Goal: Transaction & Acquisition: Book appointment/travel/reservation

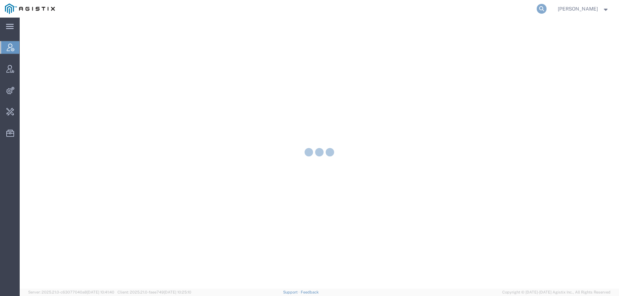
click at [547, 4] on icon at bounding box center [542, 9] width 10 height 10
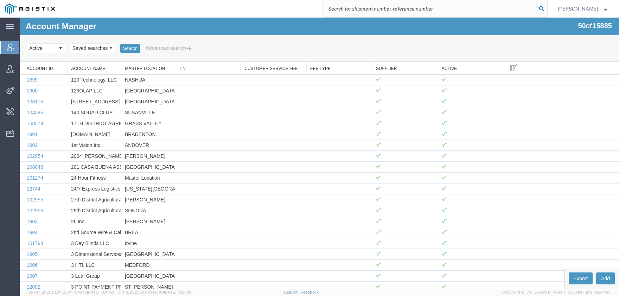
paste input "57137014"
type input "57137014"
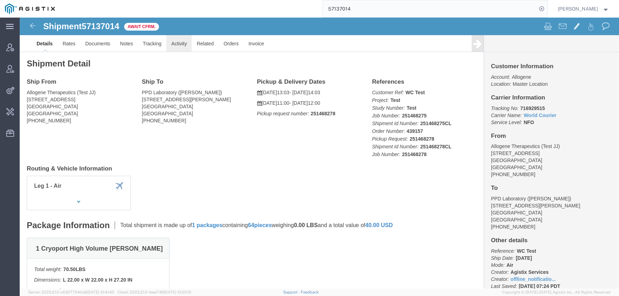
click link "Activity"
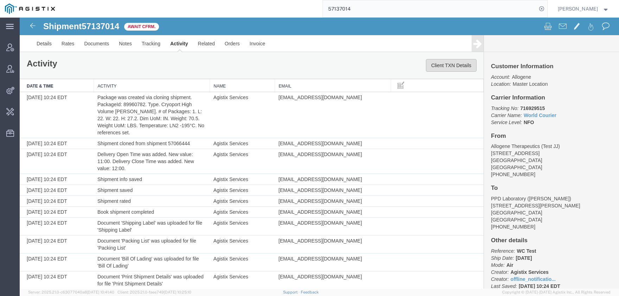
click at [453, 65] on button "Client TXN Details" at bounding box center [451, 65] width 51 height 13
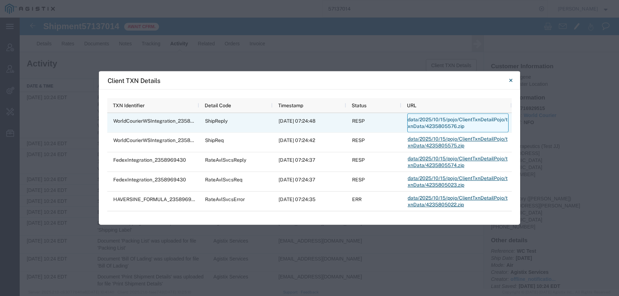
click at [463, 118] on link "data/2025/10/15/pojo/ClientTxnDetailPojo/txnData/4235805576.zip" at bounding box center [458, 123] width 101 height 19
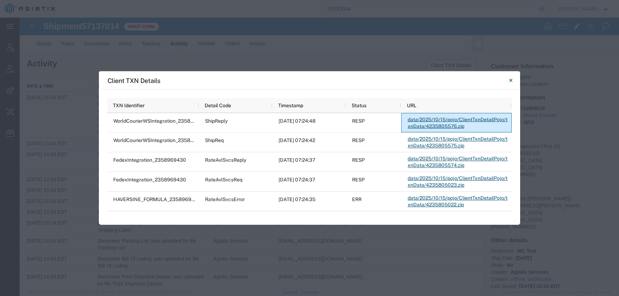
click at [426, 80] on div "Client TXN Details" at bounding box center [310, 80] width 422 height 18
click at [510, 80] on icon "Close" at bounding box center [511, 80] width 3 height 8
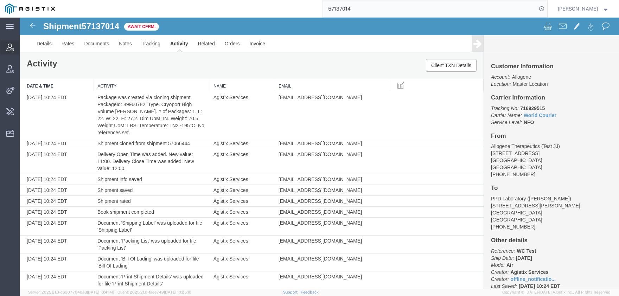
click at [10, 46] on icon at bounding box center [10, 48] width 8 height 8
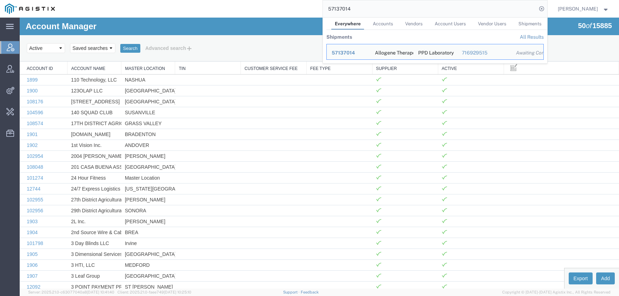
drag, startPoint x: 376, startPoint y: 10, endPoint x: 227, endPoint y: 10, distance: 148.2
click at [323, 10] on input "57137014" at bounding box center [430, 8] width 214 height 17
click at [0, 0] on span "Shipments Operations" at bounding box center [0, 0] width 0 height 0
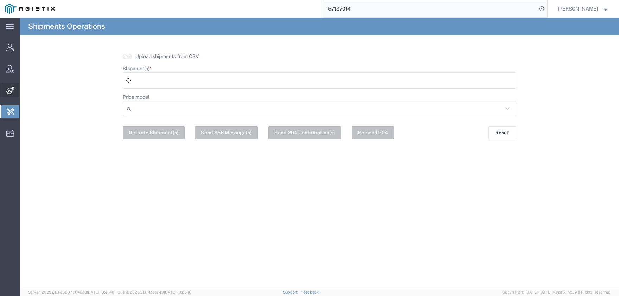
click at [24, 90] on span "Integrations" at bounding box center [21, 90] width 5 height 14
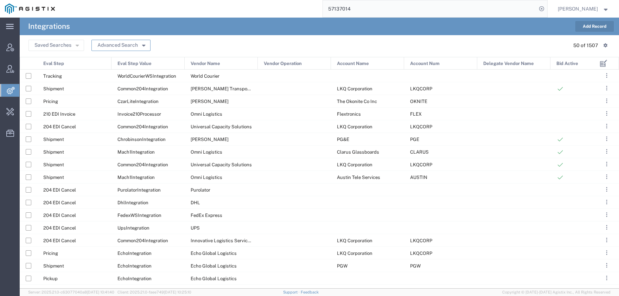
click at [118, 45] on button "Advanced Search" at bounding box center [121, 45] width 59 height 11
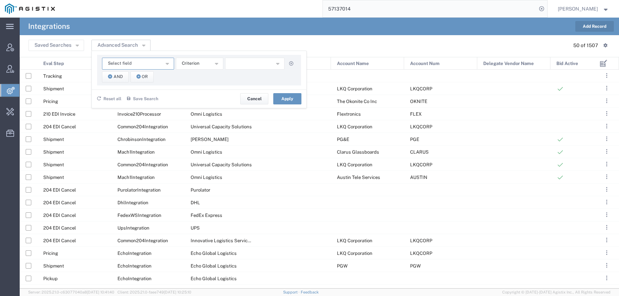
click at [115, 67] on button "Select field" at bounding box center [138, 64] width 72 height 12
click at [119, 76] on span "Account Name" at bounding box center [138, 75] width 71 height 9
click at [246, 62] on input "text" at bounding box center [255, 64] width 60 height 12
type input "allogene"
click at [284, 103] on button "Apply" at bounding box center [287, 98] width 28 height 11
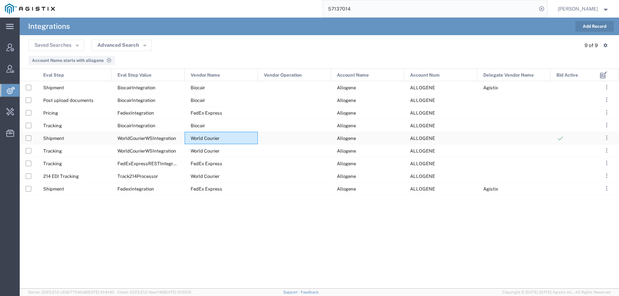
click at [256, 139] on div "World Courier" at bounding box center [221, 138] width 73 height 12
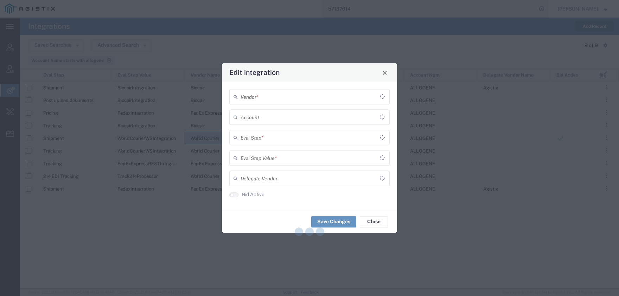
type input "Shipment"
type input "WorldCourierWSIntegration"
type input "Allogene"
type input "World Courier"
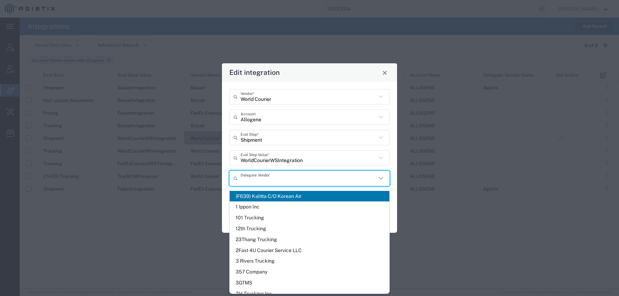
click at [259, 176] on input "text" at bounding box center [309, 178] width 136 height 12
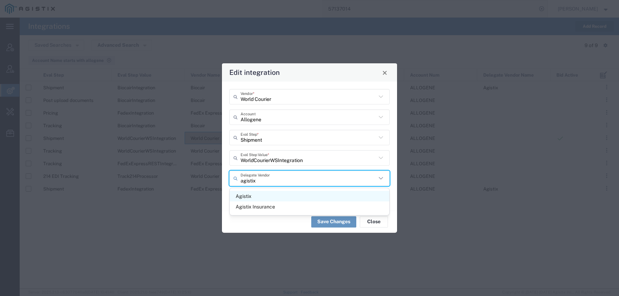
click at [255, 192] on span "Agistix" at bounding box center [310, 196] width 160 height 11
type input "Agistix"
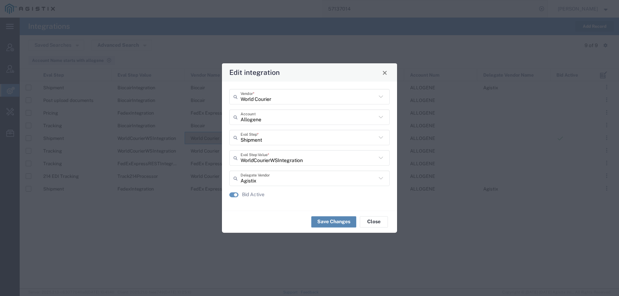
click at [335, 218] on button "Save Changes" at bounding box center [333, 221] width 45 height 11
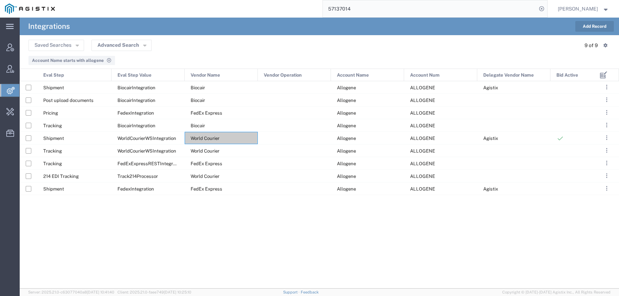
drag, startPoint x: 377, startPoint y: 7, endPoint x: 262, endPoint y: 7, distance: 114.4
click at [323, 7] on input "57137014" at bounding box center [430, 8] width 214 height 17
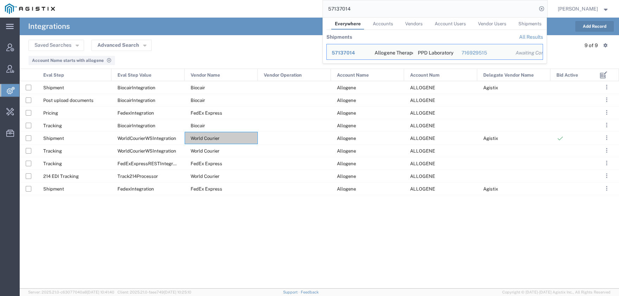
paste input "jakarta.ejb.EJBTransactionRolledbackException [Error Id : Otdvqw]"
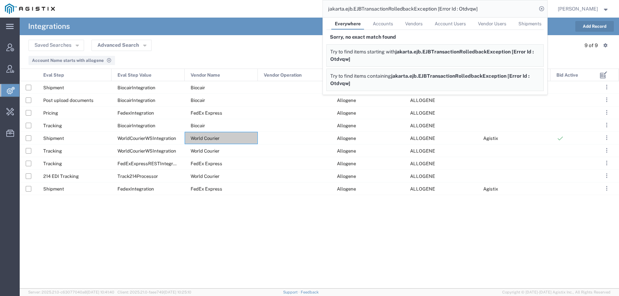
click at [351, 10] on input "jakarta.ejb.EJBTransactionRolledbackException [Error Id : Otdvqw]" at bounding box center [430, 8] width 214 height 17
paste input "57137047"
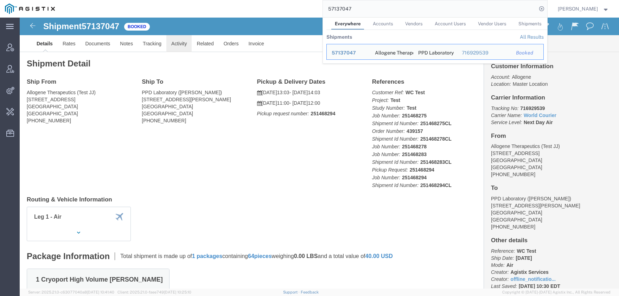
click link "Activity"
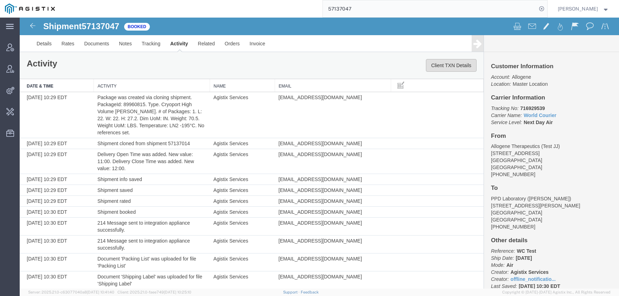
click at [453, 66] on button "Client TXN Details" at bounding box center [451, 65] width 51 height 13
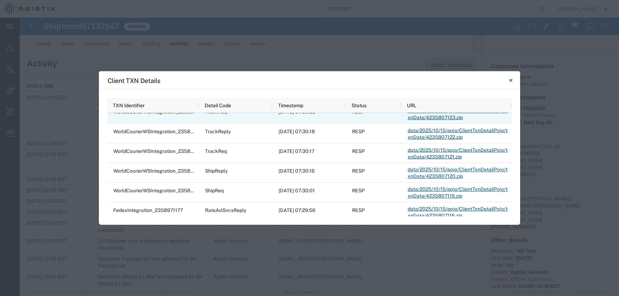
scroll to position [35, 0]
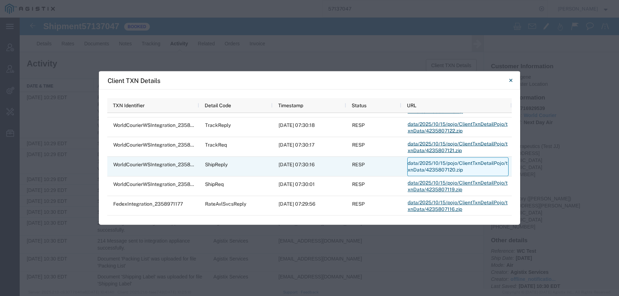
click at [426, 165] on link "data/2025/10/15/pojo/ClientTxnDetailPojo/txnData/4235807120.zip" at bounding box center [458, 166] width 101 height 19
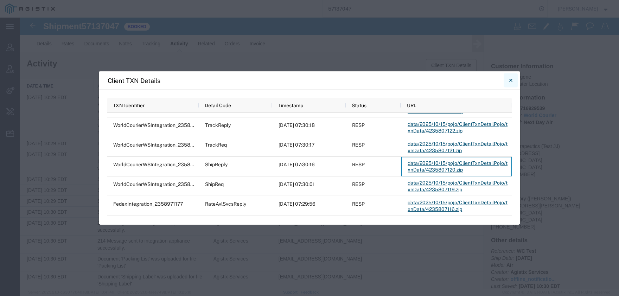
click at [514, 81] on button "Close" at bounding box center [511, 81] width 14 height 14
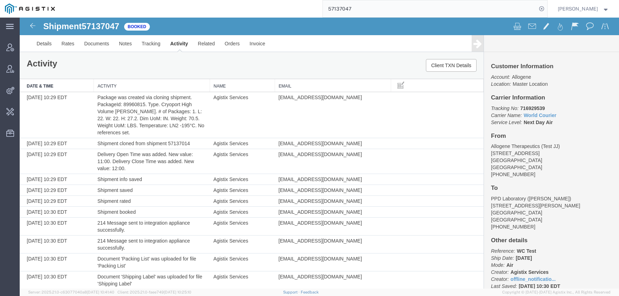
drag, startPoint x: 365, startPoint y: 8, endPoint x: 279, endPoint y: 8, distance: 85.9
click at [323, 8] on input "57137047" at bounding box center [430, 8] width 214 height 17
type input "r"
type input "c"
type input "rcglogistics"
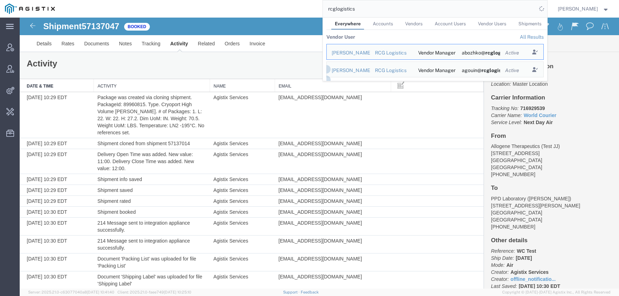
click at [541, 36] on link "All Results" at bounding box center [532, 37] width 24 height 6
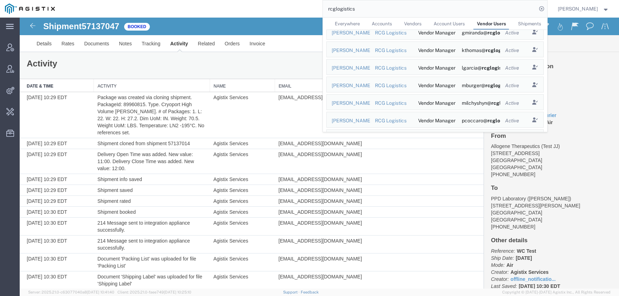
scroll to position [174, 0]
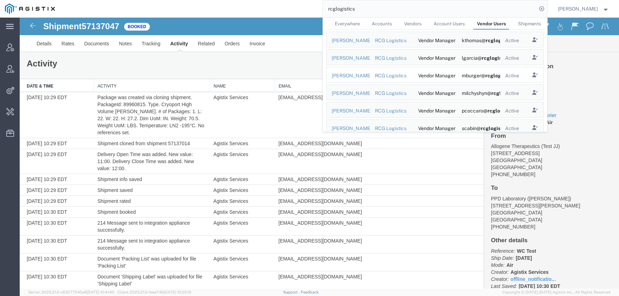
click at [407, 75] on div "RCG Logistics" at bounding box center [392, 75] width 34 height 7
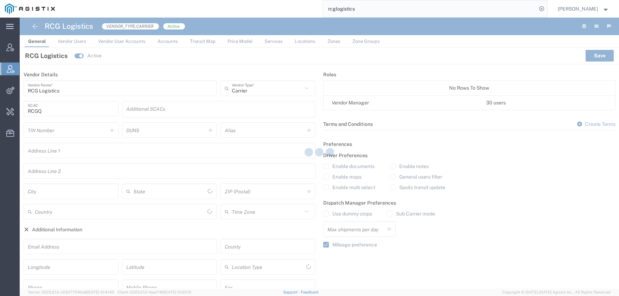
type input "[GEOGRAPHIC_DATA]"
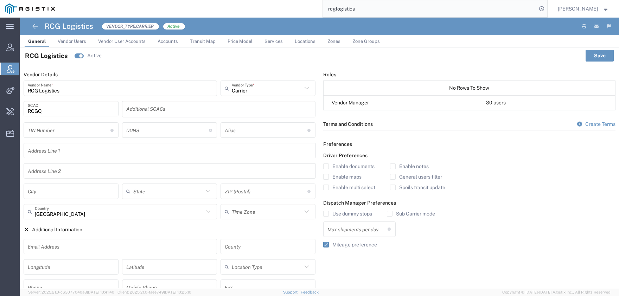
click at [362, 11] on input "rcglogistics" at bounding box center [430, 8] width 214 height 17
click at [363, 13] on input "rcglogistics" at bounding box center [430, 8] width 214 height 17
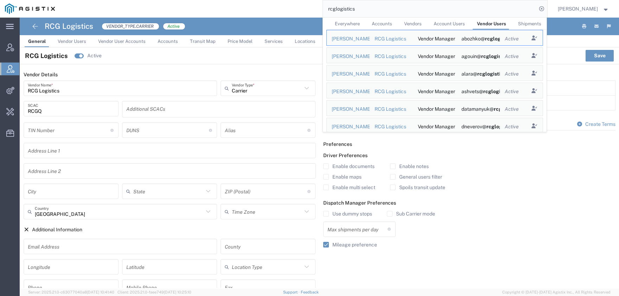
click at [360, 5] on input "rcglogistics" at bounding box center [430, 8] width 214 height 17
paste input "57010339"
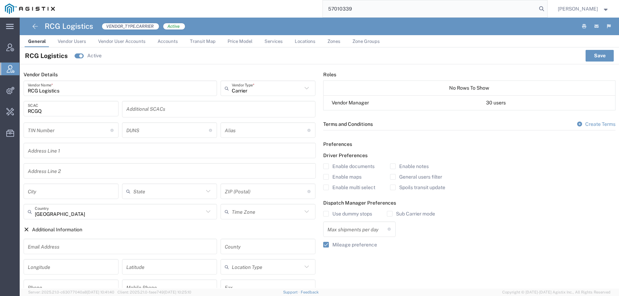
type input "57010339"
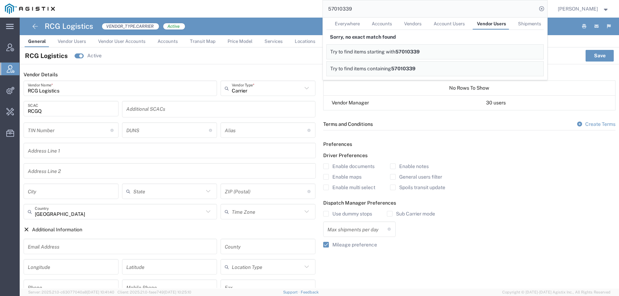
click at [360, 24] on span "Everywhere" at bounding box center [347, 23] width 25 height 5
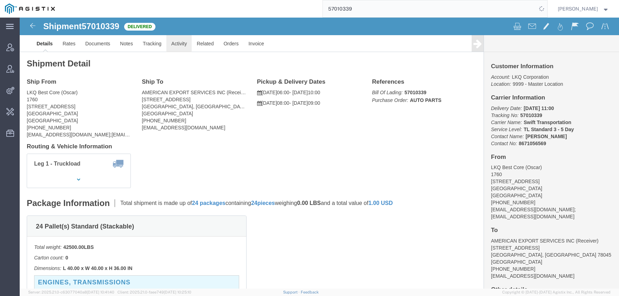
click link "Activity"
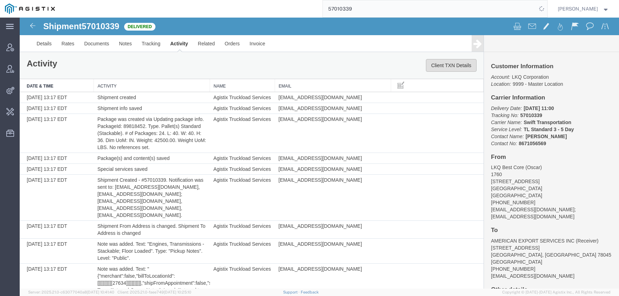
click at [450, 66] on button "Client TXN Details" at bounding box center [451, 65] width 51 height 13
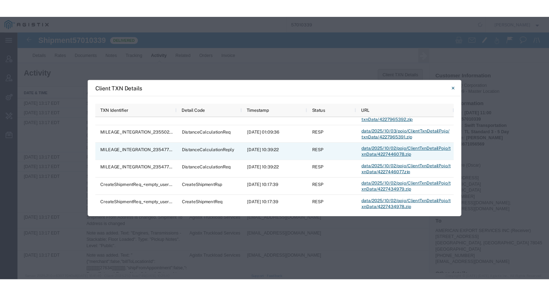
scroll to position [93, 0]
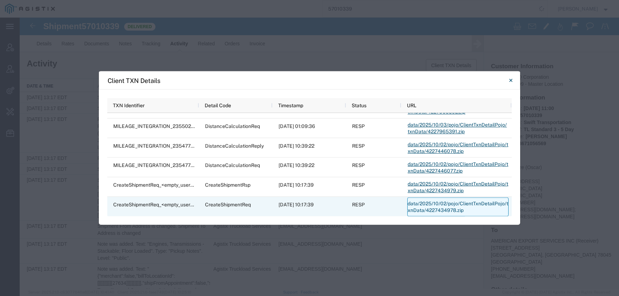
click at [463, 208] on link "data/2025/10/02/pojo/ClientTxnDetailPojo/txnData/4227434978.zip" at bounding box center [458, 206] width 101 height 19
click at [443, 204] on link "data/2025/10/02/pojo/ClientTxnDetailPojo/txnData/4227434978.zip" at bounding box center [458, 206] width 101 height 19
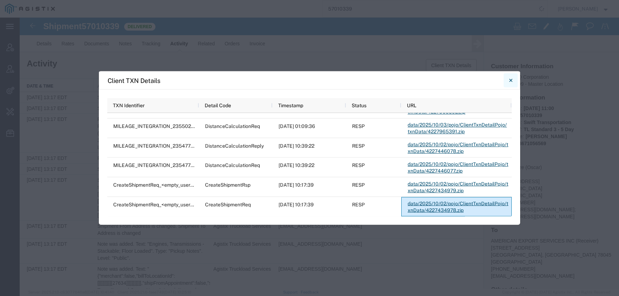
click at [511, 80] on icon "Close" at bounding box center [510, 80] width 3 height 3
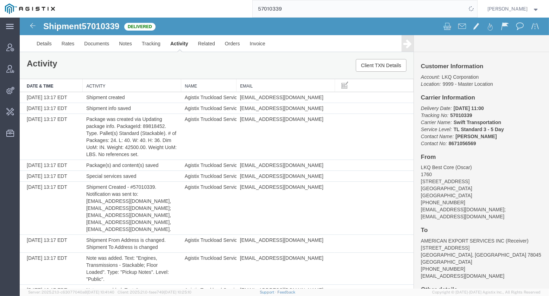
click at [314, 11] on input "57010339" at bounding box center [360, 8] width 214 height 17
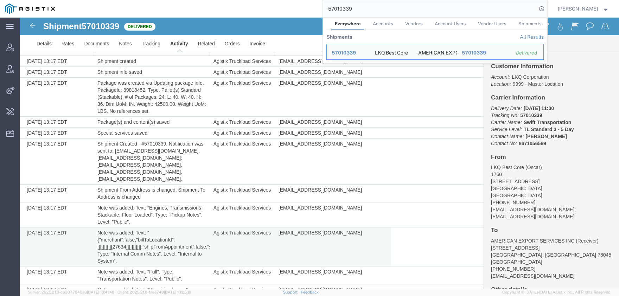
scroll to position [0, 0]
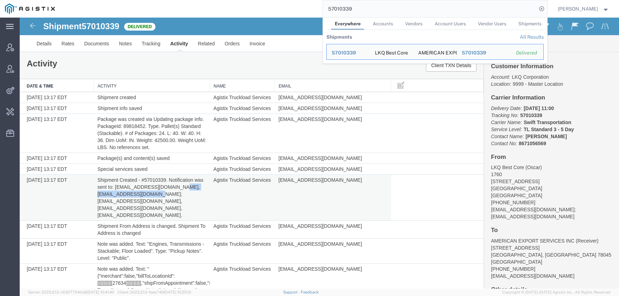
drag, startPoint x: 95, startPoint y: 194, endPoint x: 165, endPoint y: 194, distance: 69.7
click at [165, 194] on td "Shipment Created - #57010339. Notification was sent to: mgutierrez@laser.com.mx…" at bounding box center [152, 198] width 116 height 46
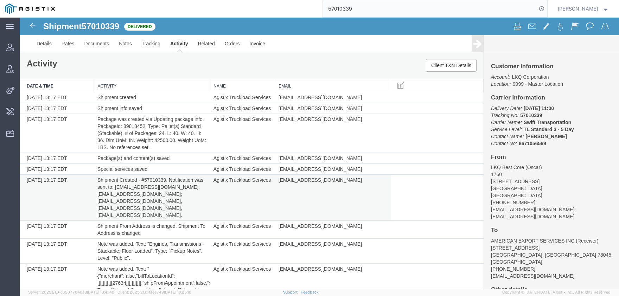
click at [169, 194] on td "Shipment Created - #57010339. Notification was sent to: mgutierrez@laser.com.mx…" at bounding box center [152, 198] width 116 height 46
click at [169, 201] on td "Shipment Created - #57010339. Notification was sent to: mgutierrez@laser.com.mx…" at bounding box center [152, 198] width 116 height 46
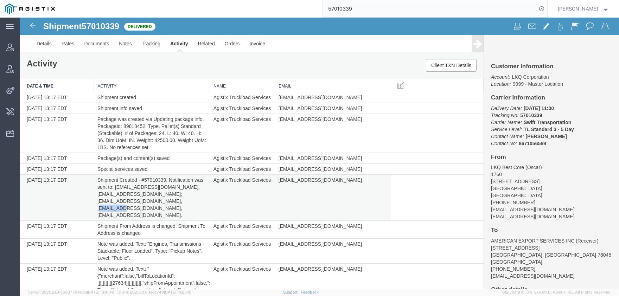
click at [169, 200] on td "Shipment Created - #57010339. Notification was sent to: mgutierrez@laser.com.mx…" at bounding box center [152, 198] width 116 height 46
click at [210, 200] on td "Agistix Truckload Services" at bounding box center [242, 198] width 65 height 46
drag, startPoint x: 206, startPoint y: 200, endPoint x: 149, endPoint y: 202, distance: 56.7
click at [149, 202] on td "Shipment Created - #57010339. Notification was sent to: mgutierrez@laser.com.mx…" at bounding box center [152, 198] width 116 height 46
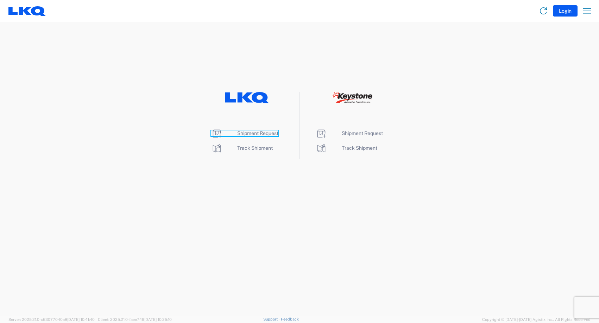
click at [252, 134] on span "Shipment Request" at bounding box center [257, 134] width 41 height 6
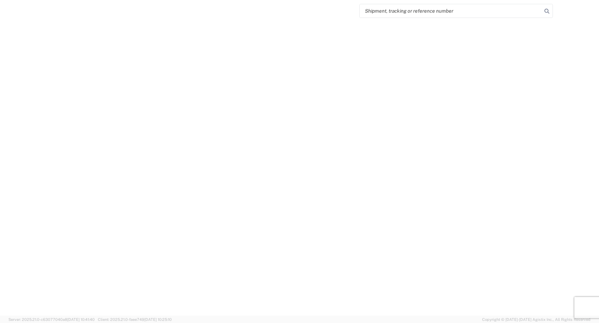
select select "FULL"
select select "LBS"
select select "IN"
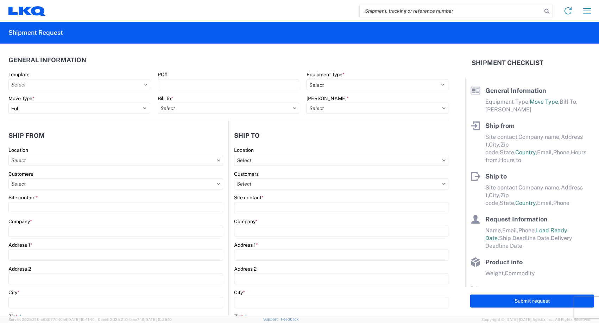
click at [77, 86] on input "text" at bounding box center [79, 84] width 142 height 11
type input "27634"
click at [50, 100] on input "27634" at bounding box center [71, 101] width 115 height 11
drag, startPoint x: 50, startPoint y: 101, endPoint x: 18, endPoint y: 99, distance: 32.4
click at [18, 99] on input "27634" at bounding box center [71, 101] width 115 height 11
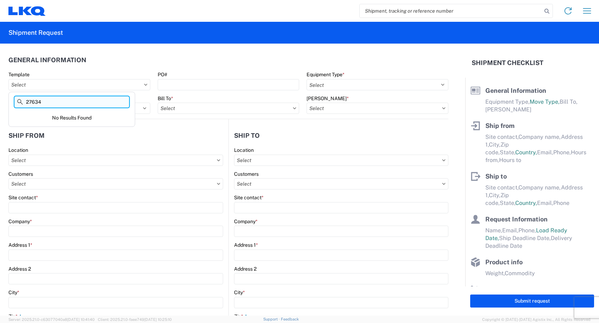
click at [68, 103] on input "27634" at bounding box center [71, 101] width 115 height 11
drag, startPoint x: 48, startPoint y: 103, endPoint x: 2, endPoint y: 99, distance: 45.9
click at [14, 99] on input "27634" at bounding box center [71, 101] width 115 height 11
drag, startPoint x: 50, startPoint y: 102, endPoint x: 4, endPoint y: 103, distance: 46.5
click at [14, 103] on input "9999" at bounding box center [71, 101] width 115 height 11
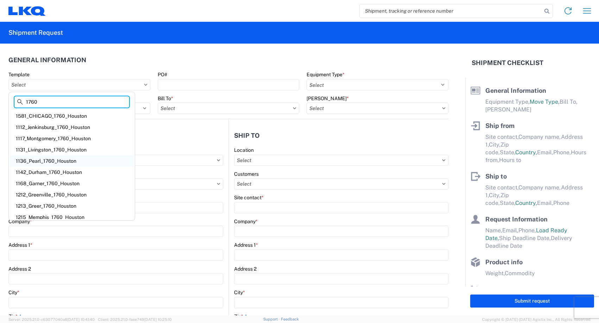
scroll to position [4, 0]
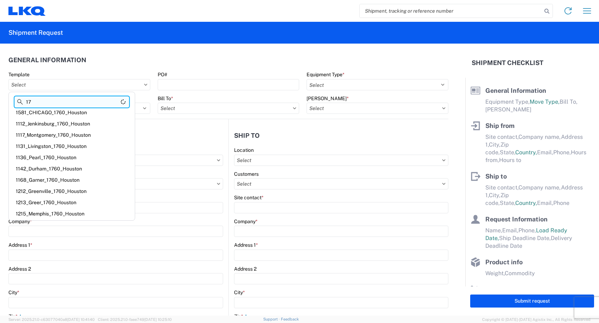
type input "1"
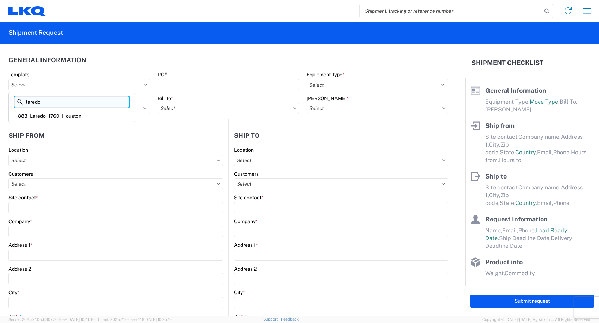
scroll to position [0, 0]
type input "laredo"
click at [39, 119] on div "1883_Laredo_1760_Houston" at bounding box center [71, 116] width 123 height 11
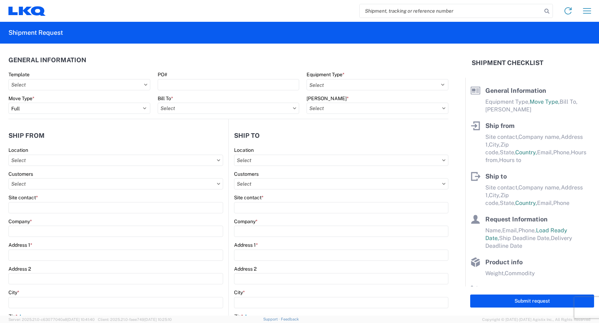
type input "1883_Laredo_1760_Houston"
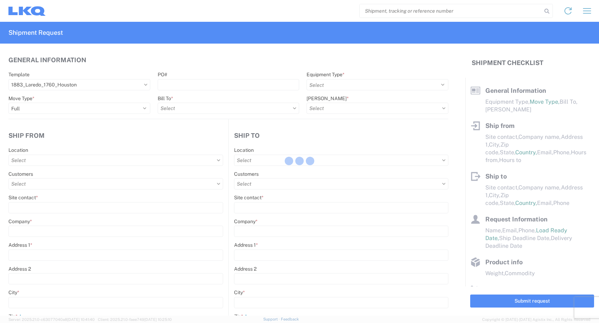
select select
type input "Shipping"
type input "ATK Nuevo Leon, Escobedo, MX"
type input "Avenida Industrias #323 Col. Parque Industrial de Escobedo"
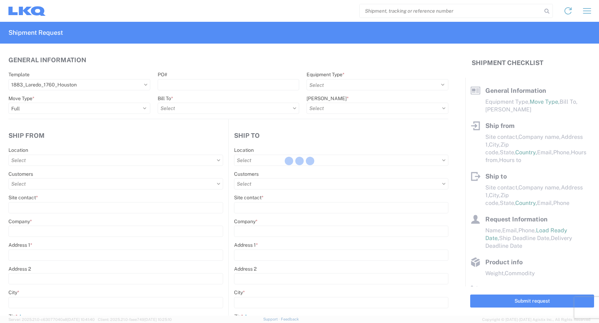
type input "Laredo"
type input "78045"
select select "MX"
type input "555555555"
select select
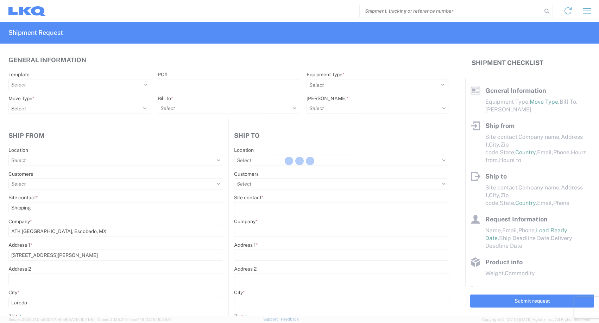
type input "Receiving"
type input "LKQ Best Core"
type input "1710 W Mount Houston Rd"
type input "Houston"
type input "77038"
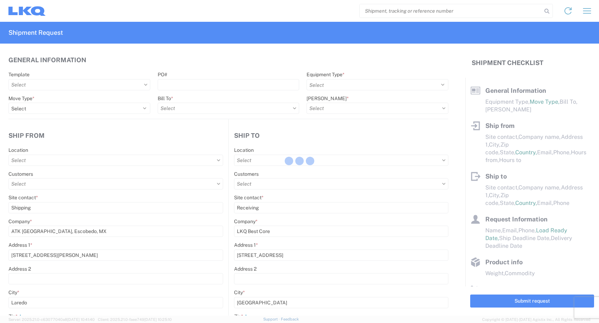
select select "US"
type input "281-886-1028"
select select
type input "2019-06-14"
type input "42000"
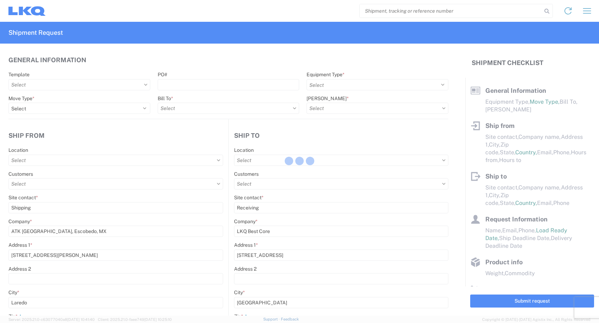
type input "Engines, Transmissions"
type input "1"
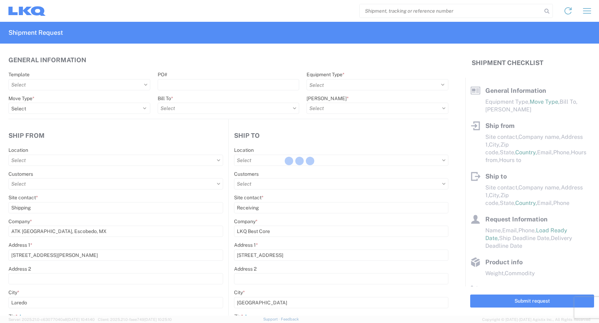
select select
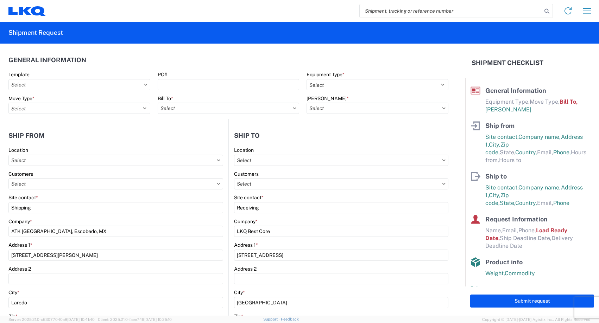
type input "1883 - Vege de Mexico S.A. de C.V"
type input "1760 - LKQ Best Core"
type input "1760-1300-50180-0000 - 1760 Freight In - Cores"
click at [61, 87] on input "text" at bounding box center [79, 84] width 142 height 11
click at [58, 106] on input at bounding box center [71, 101] width 115 height 11
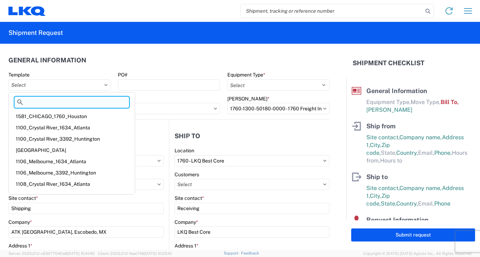
click at [42, 100] on input at bounding box center [71, 101] width 115 height 11
drag, startPoint x: 71, startPoint y: 103, endPoint x: 27, endPoint y: 103, distance: 44.0
click at [27, 103] on input "houston" at bounding box center [71, 101] width 115 height 11
type input "a"
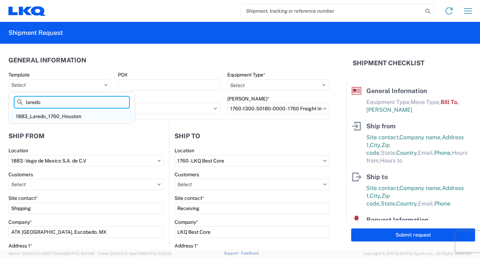
type input "laredo"
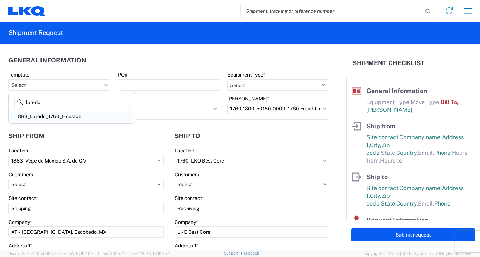
click at [31, 113] on div "1883_Laredo_1760_Houston" at bounding box center [71, 116] width 123 height 11
type input "1883_Laredo_1760_Houston"
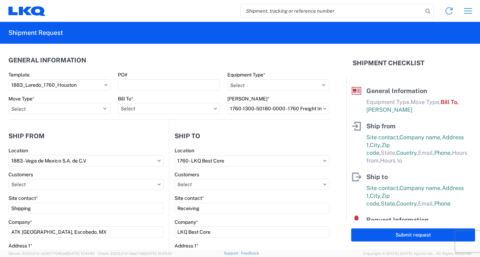
scroll to position [34, 0]
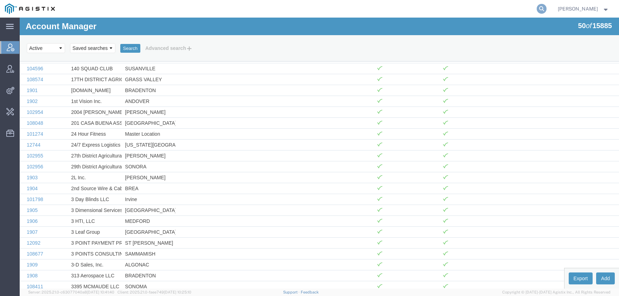
click at [548, 7] on form at bounding box center [542, 9] width 11 height 18
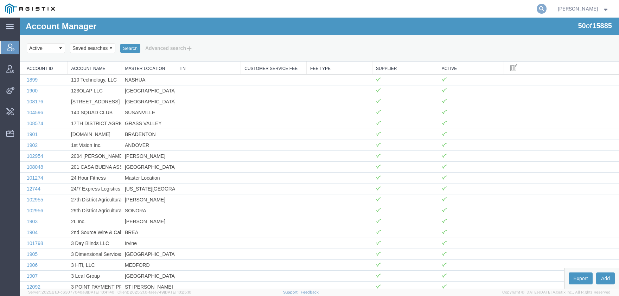
click at [547, 7] on icon at bounding box center [542, 9] width 10 height 10
type input "offline@pgw"
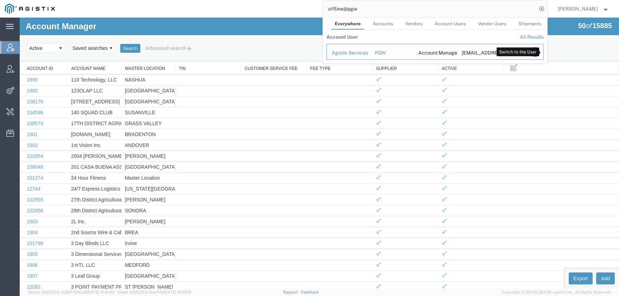
click at [540, 55] on icon "Search Results" at bounding box center [535, 52] width 10 height 10
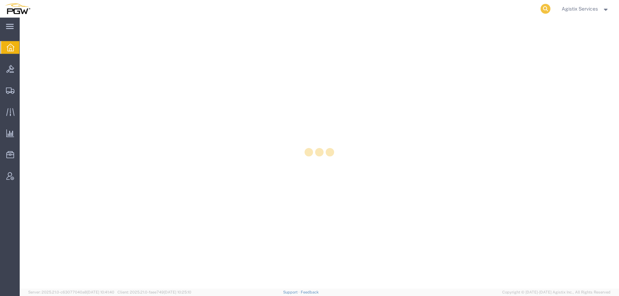
click at [544, 6] on icon at bounding box center [546, 9] width 10 height 10
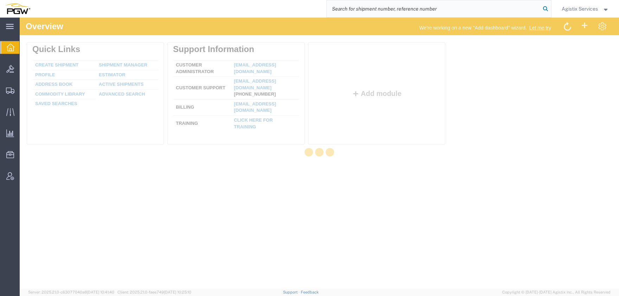
paste input "57137191"
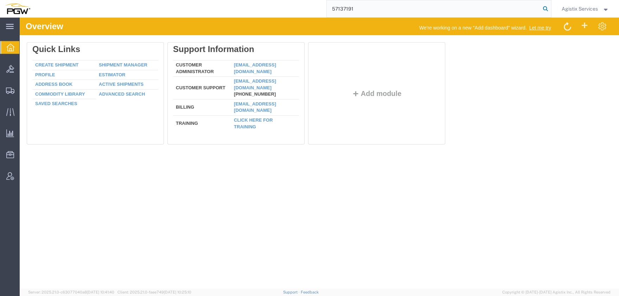
type input "57137191"
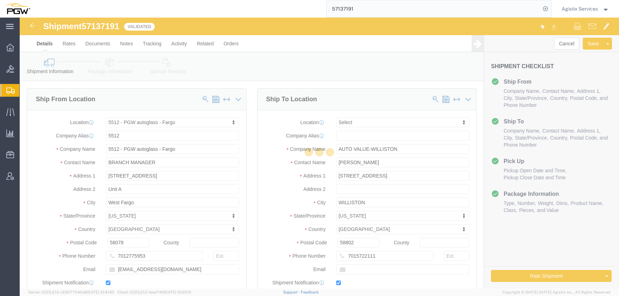
select select "28341"
select select
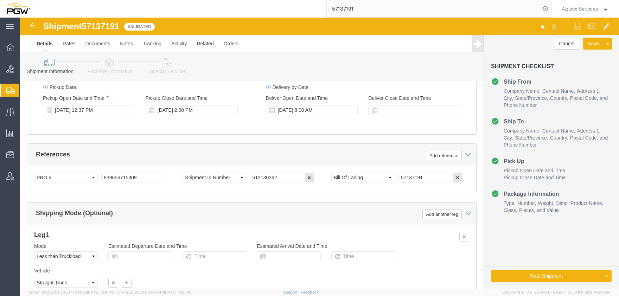
scroll to position [387, 0]
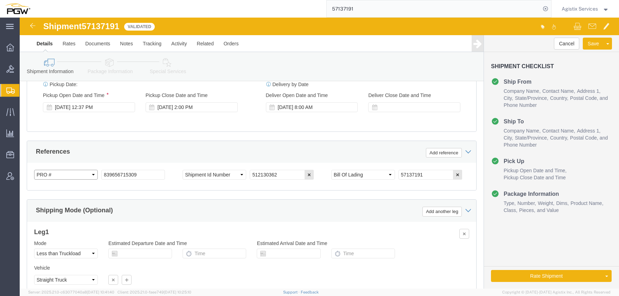
select select "GENERAL"
click option "General"
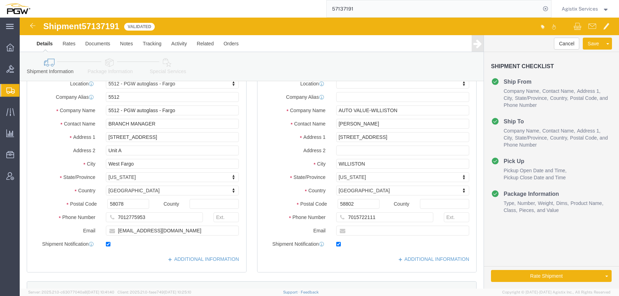
scroll to position [0, 0]
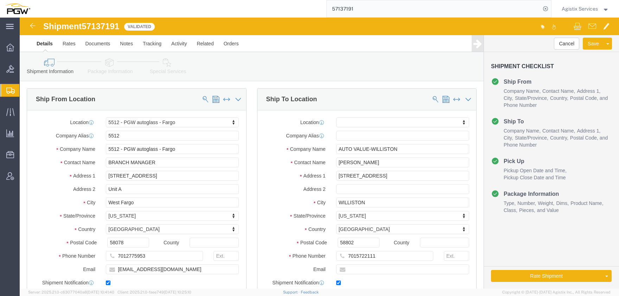
click icon
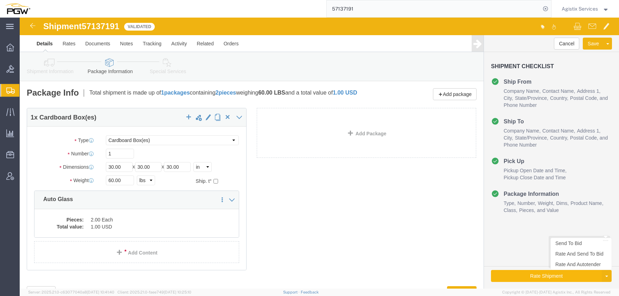
click button "Rate Shipment"
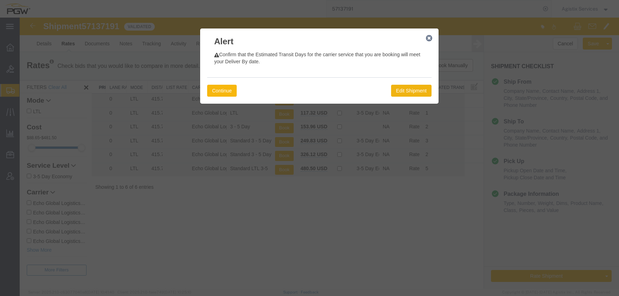
click at [227, 90] on button "Continue" at bounding box center [222, 91] width 30 height 12
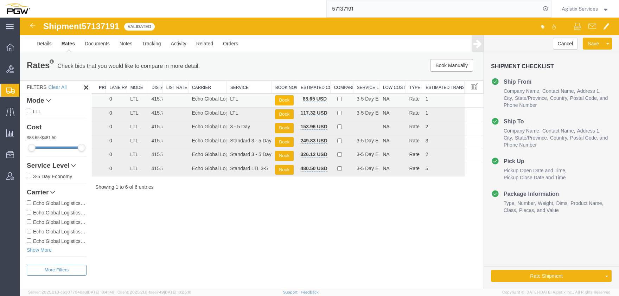
click at [289, 101] on button "Book" at bounding box center [284, 100] width 18 height 10
click at [44, 41] on link "Details" at bounding box center [44, 43] width 25 height 17
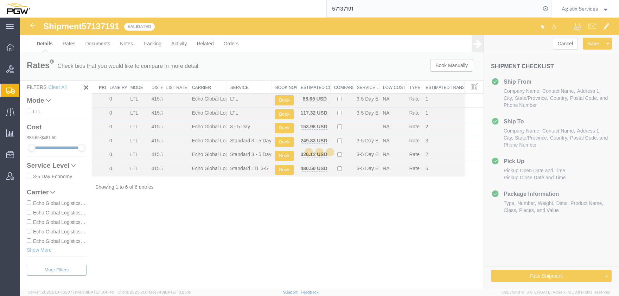
select select "28341"
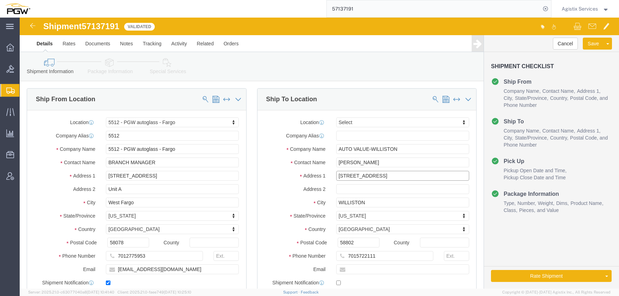
drag, startPoint x: 372, startPoint y: 157, endPoint x: 288, endPoint y: 157, distance: 84.1
click input "[STREET_ADDRESS]"
click input "58802"
type input "58801"
click button "Rate Shipment"
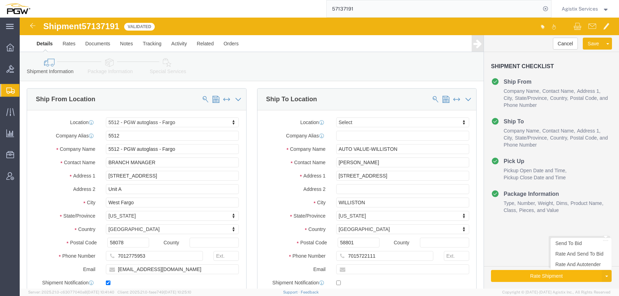
type button "Rate Shipment"
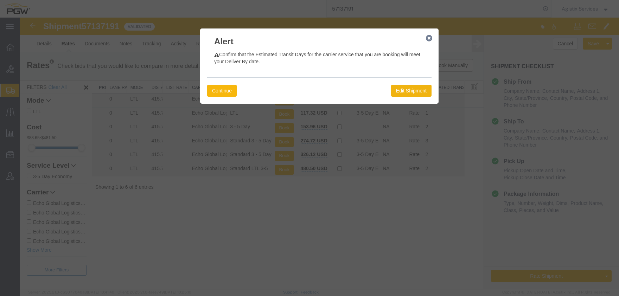
click at [212, 91] on button "Continue" at bounding box center [222, 91] width 30 height 12
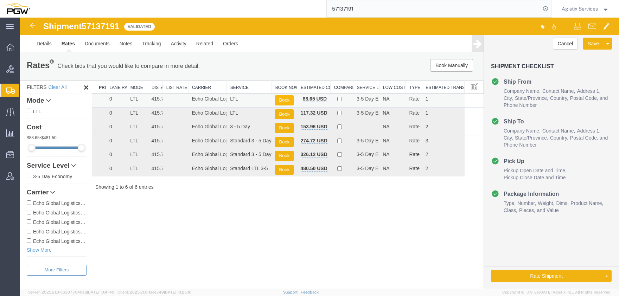
click at [285, 100] on button "Book" at bounding box center [284, 100] width 18 height 10
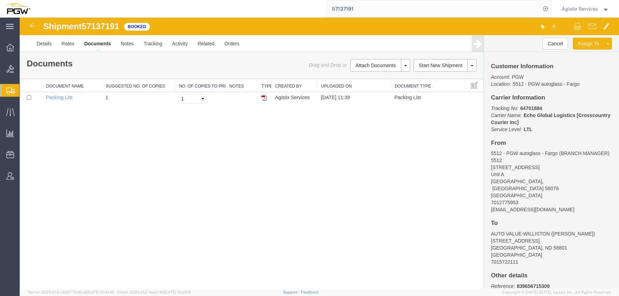
click at [327, 12] on input "57137191" at bounding box center [434, 8] width 214 height 17
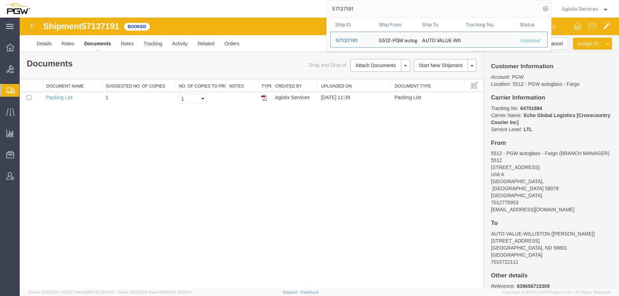
paste input "[STREET_ADDRESS]"
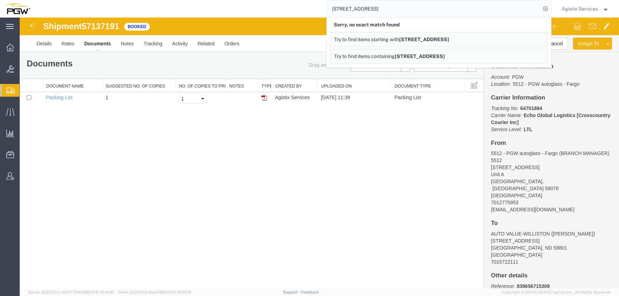
click at [355, 10] on input "[STREET_ADDRESS]" at bounding box center [434, 8] width 214 height 17
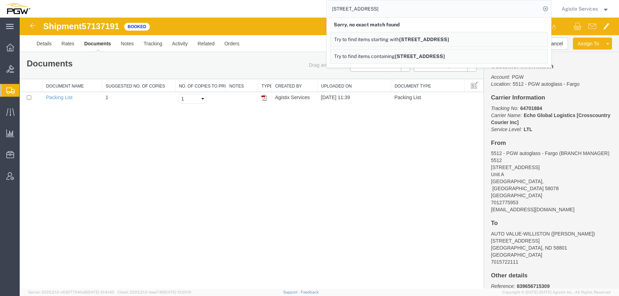
paste input "57137190"
type input "57137190"
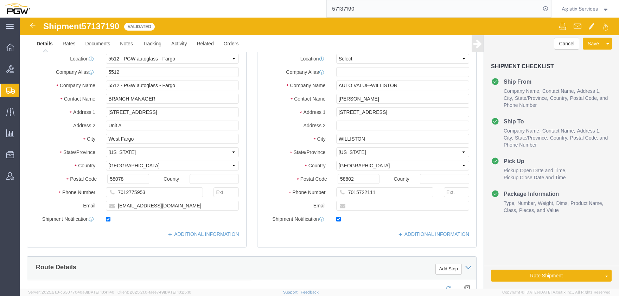
select select "28341"
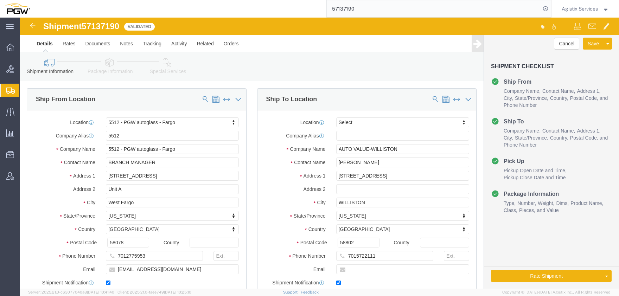
click div "Postal Code 58802"
click input "58802"
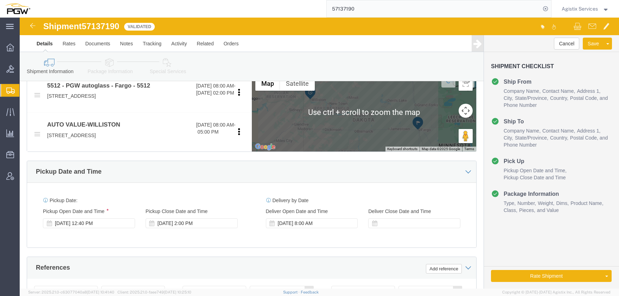
scroll to position [310, 0]
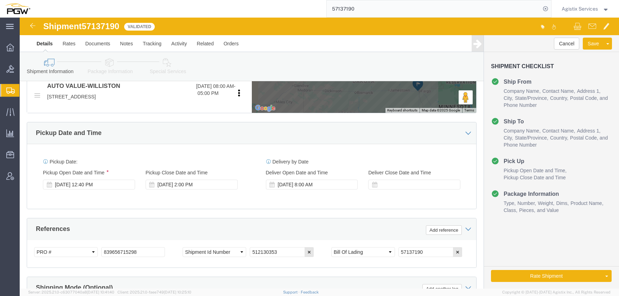
type input "58801"
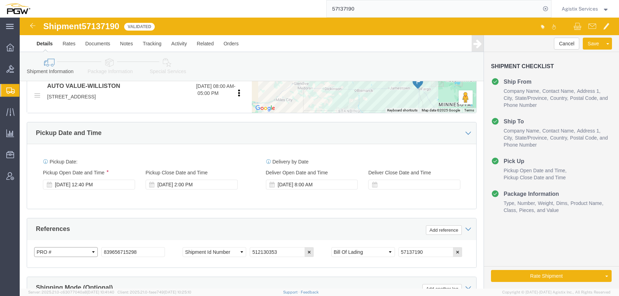
select select "GENERAL"
click option "General"
click button "Rate Shipment"
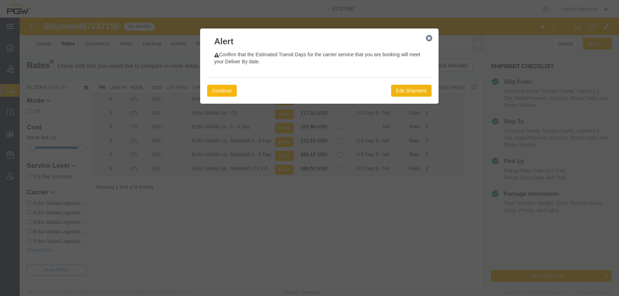
click at [218, 92] on button "Continue" at bounding box center [222, 91] width 30 height 12
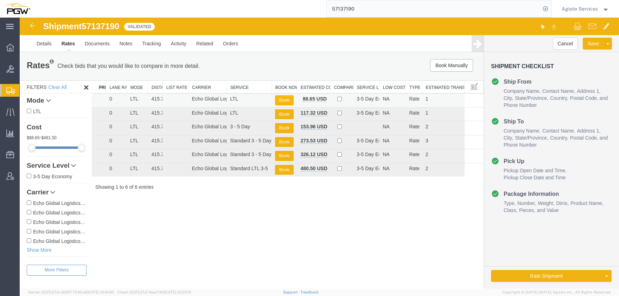
click at [281, 99] on button "Book" at bounding box center [284, 100] width 18 height 10
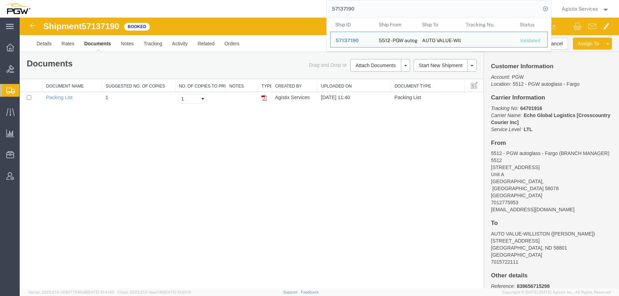
click at [360, 2] on input "57137190" at bounding box center [434, 8] width 214 height 17
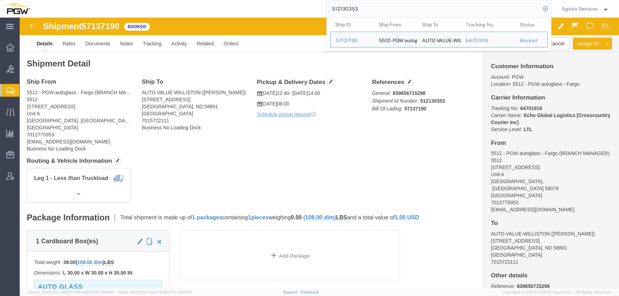
click at [345, 7] on input "512130353" at bounding box center [434, 8] width 214 height 17
click at [345, 6] on input "512130353" at bounding box center [434, 8] width 214 height 17
paste input "62"
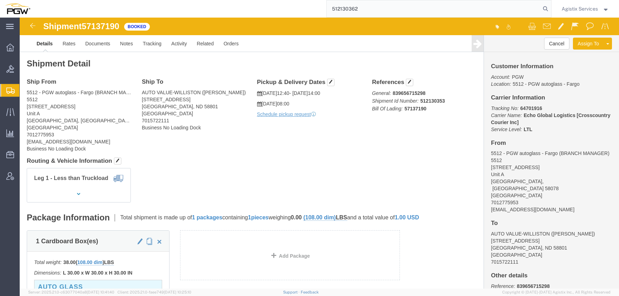
type input "512130362"
